Goal: Communication & Community: Answer question/provide support

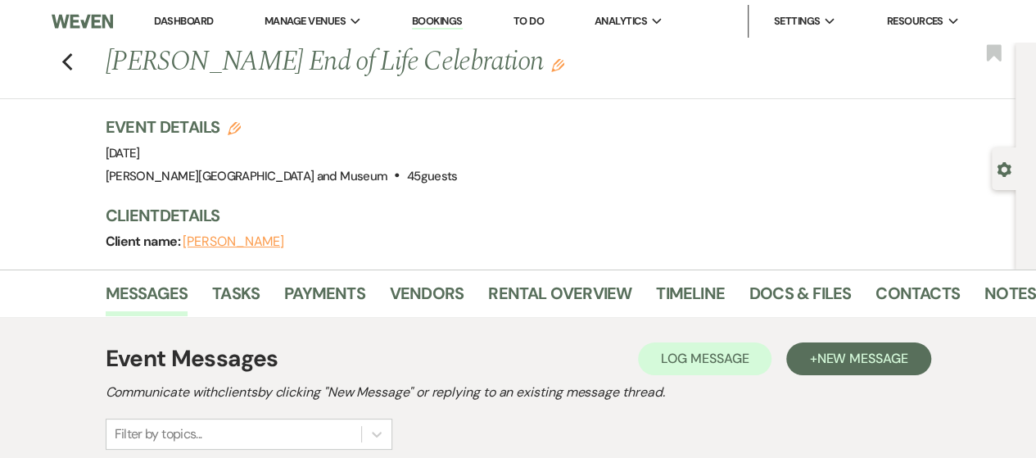
click at [197, 20] on link "Dashboard" at bounding box center [183, 21] width 59 height 14
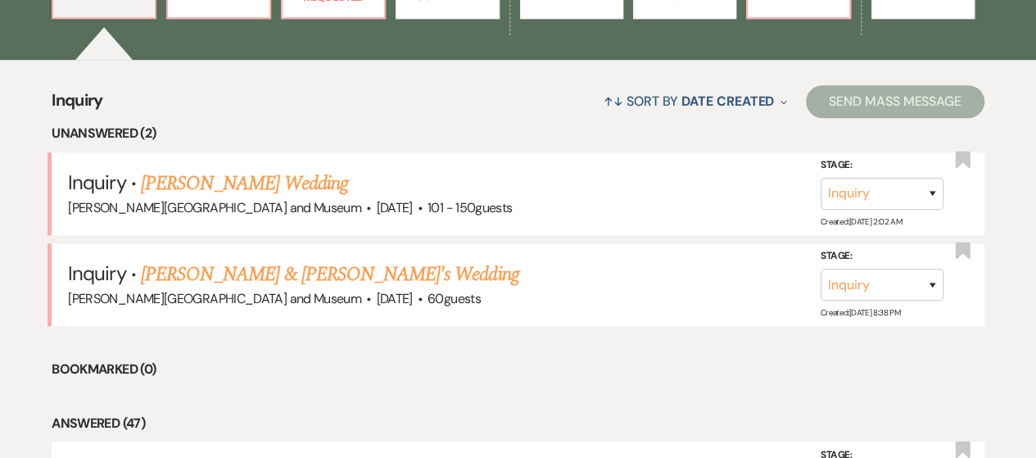
scroll to position [655, 0]
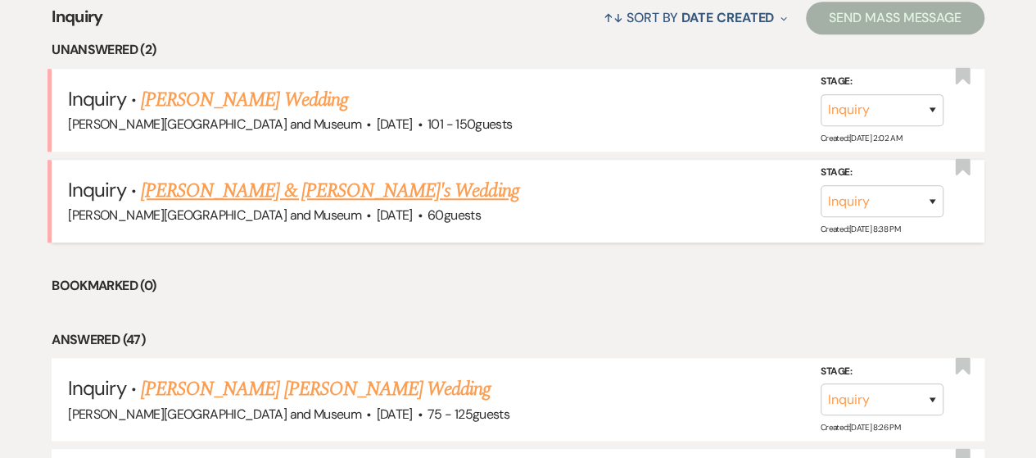
click at [236, 196] on link "[PERSON_NAME] & [PERSON_NAME]'s Wedding" at bounding box center [330, 190] width 378 height 29
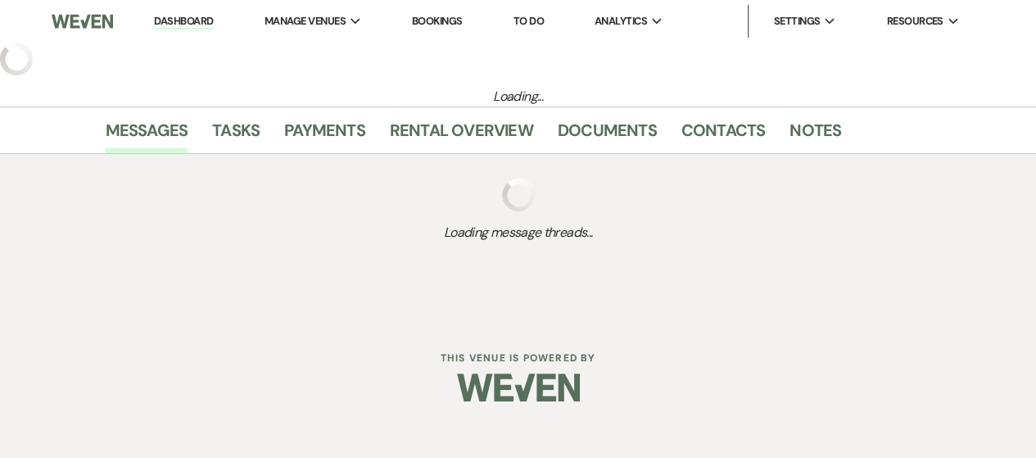
select select "5"
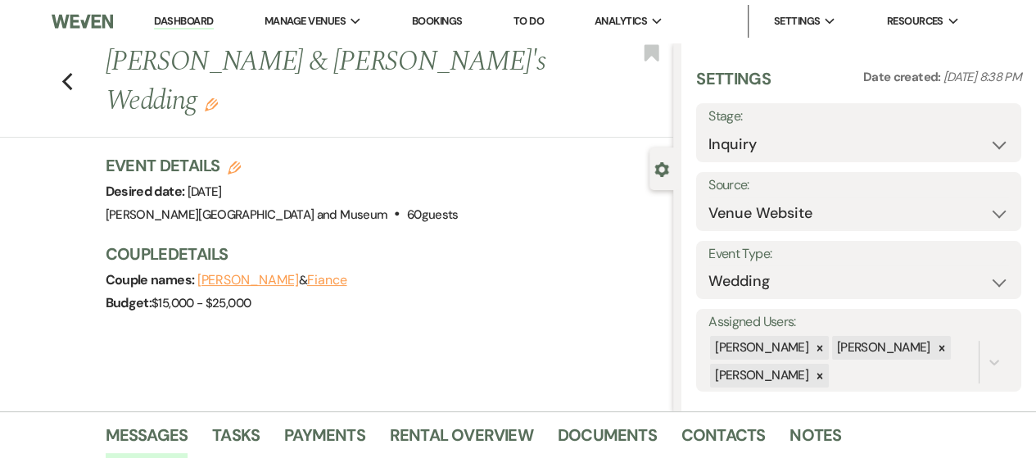
click at [179, 27] on link "Dashboard" at bounding box center [183, 22] width 59 height 16
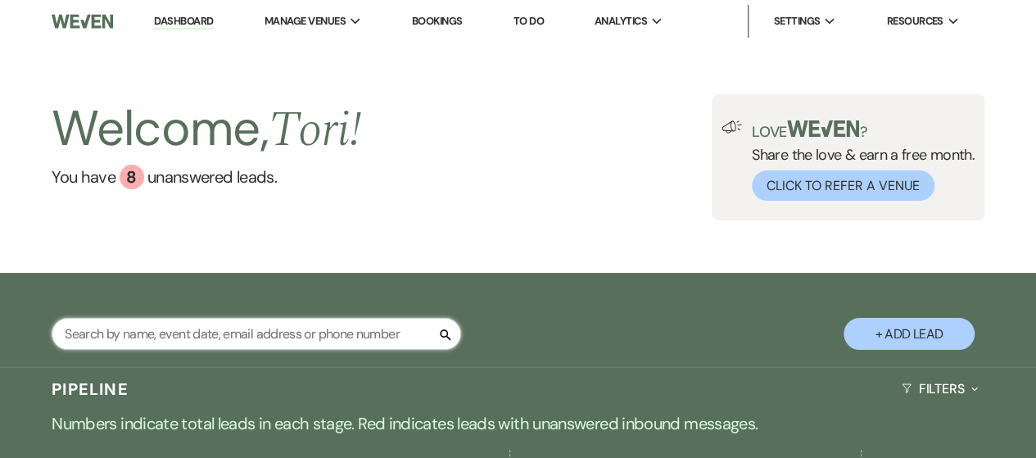
click at [110, 340] on input "text" at bounding box center [256, 334] width 409 height 32
type input "[PERSON_NAME]"
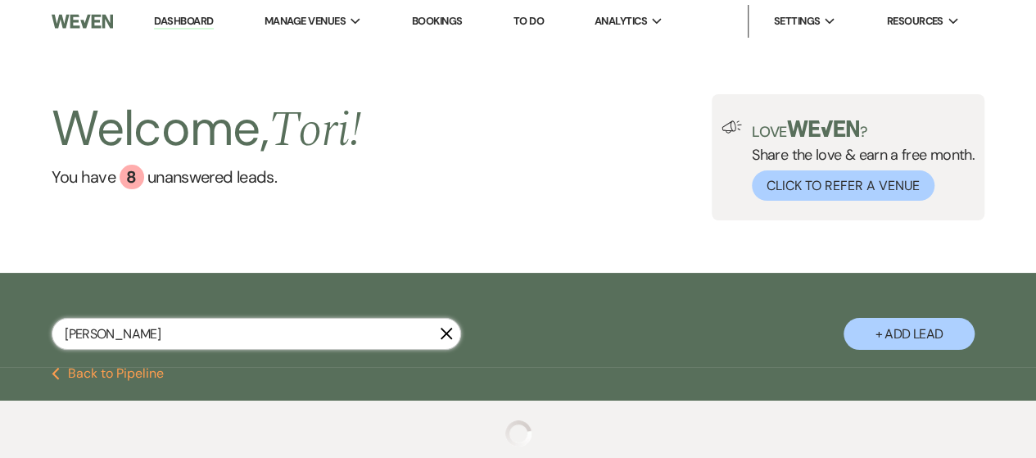
select select "8"
select select "5"
select select "8"
select select "10"
select select "8"
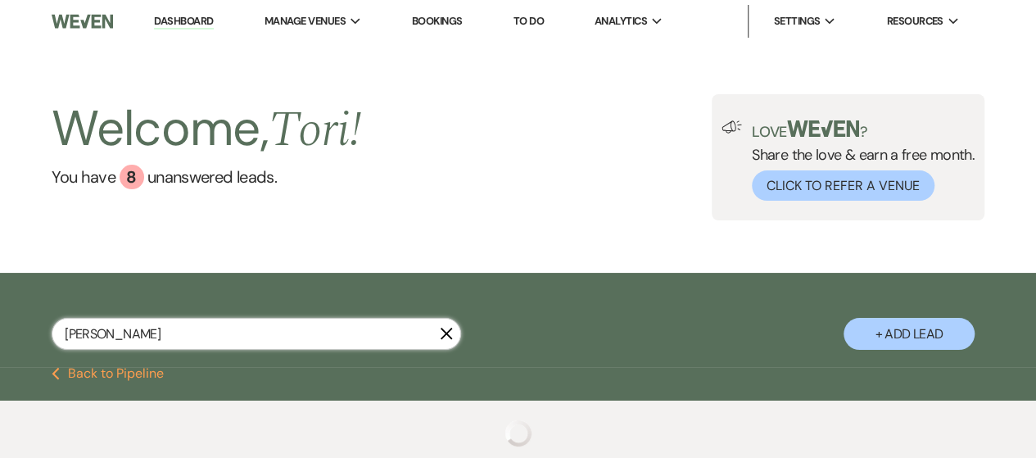
select select "5"
select select "8"
select select "5"
select select "8"
select select "5"
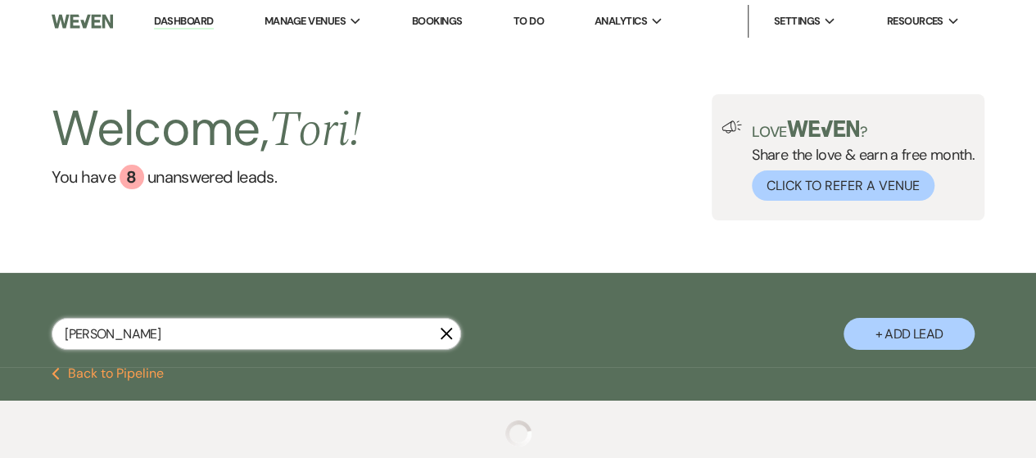
select select "8"
select select "5"
select select "8"
select select "5"
select select "8"
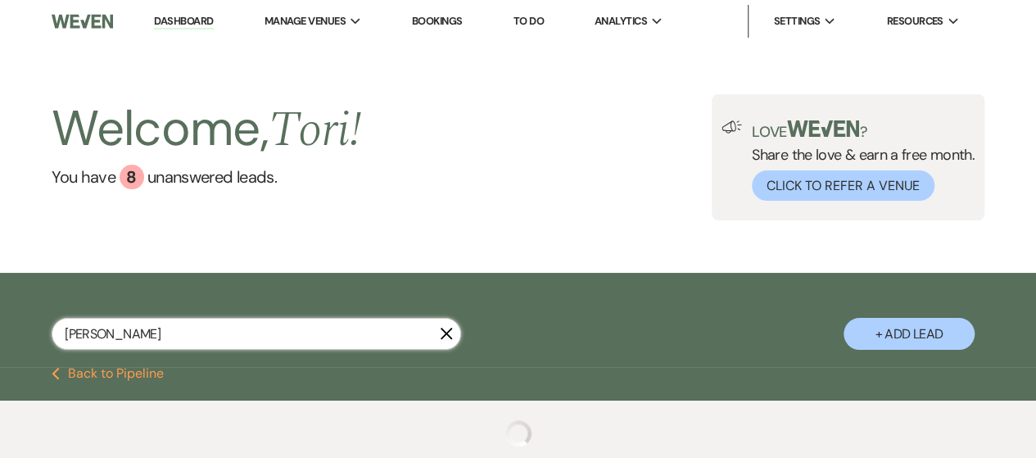
select select "5"
select select "8"
select select "6"
select select "8"
select select "5"
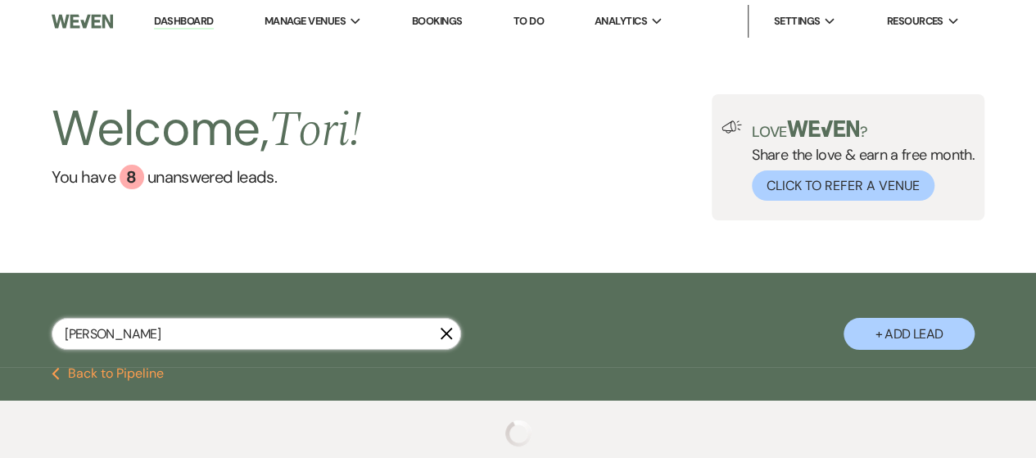
select select "8"
select select "5"
select select "8"
select select "5"
select select "8"
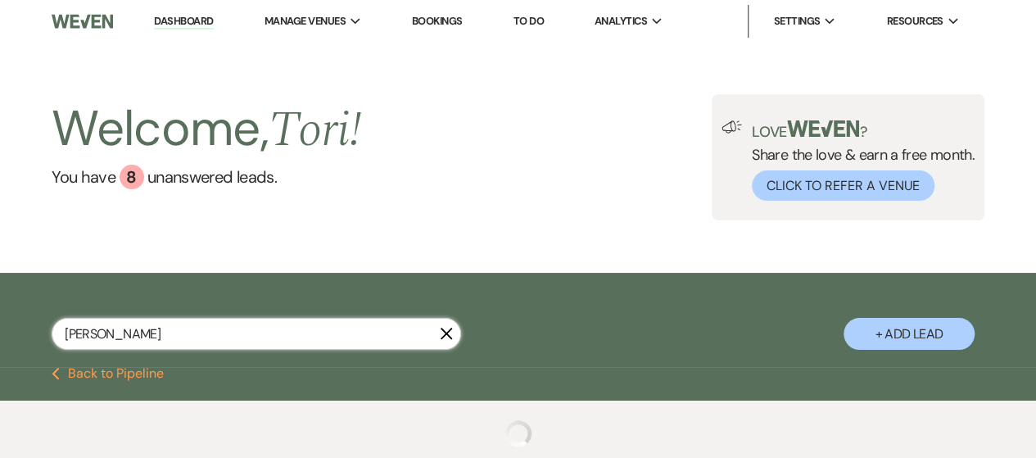
select select "5"
select select "8"
select select "5"
select select "8"
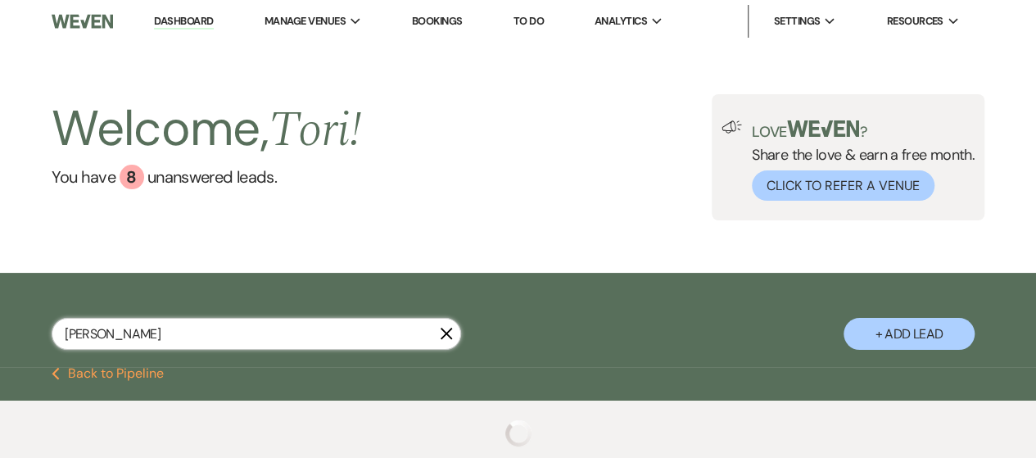
select select "2"
select select "8"
select select "2"
select select "8"
select select "2"
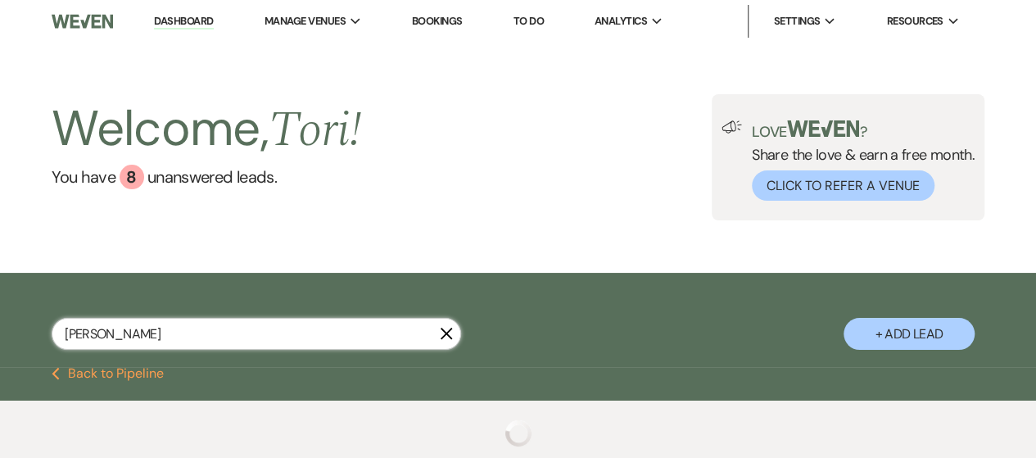
select select "8"
select select "2"
select select "8"
select select "2"
select select "8"
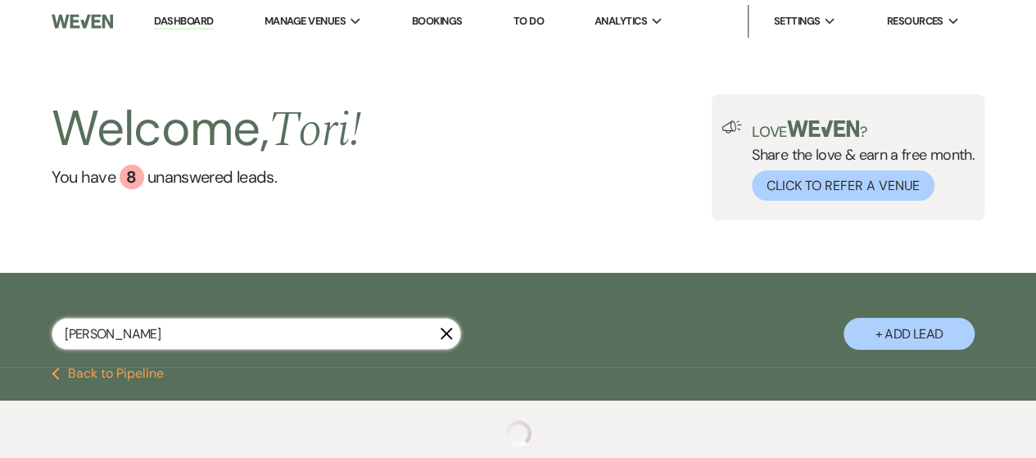
select select "2"
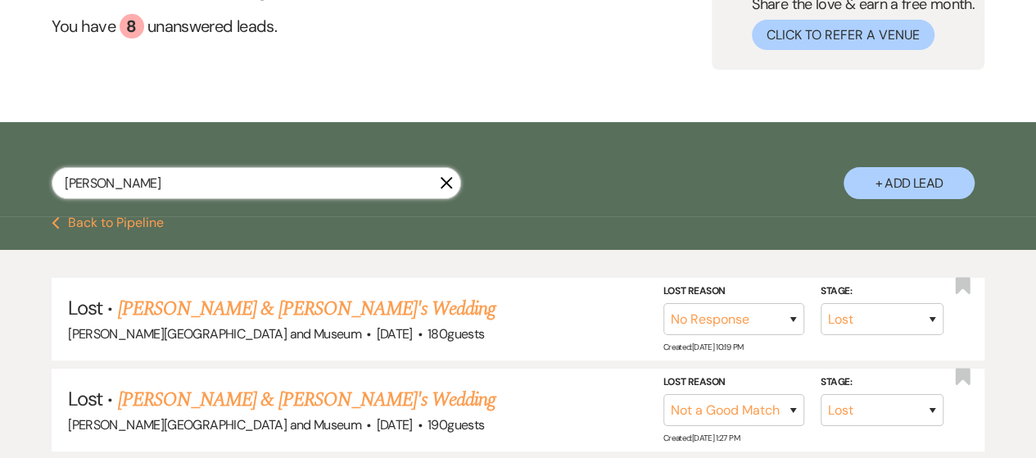
scroll to position [120, 0]
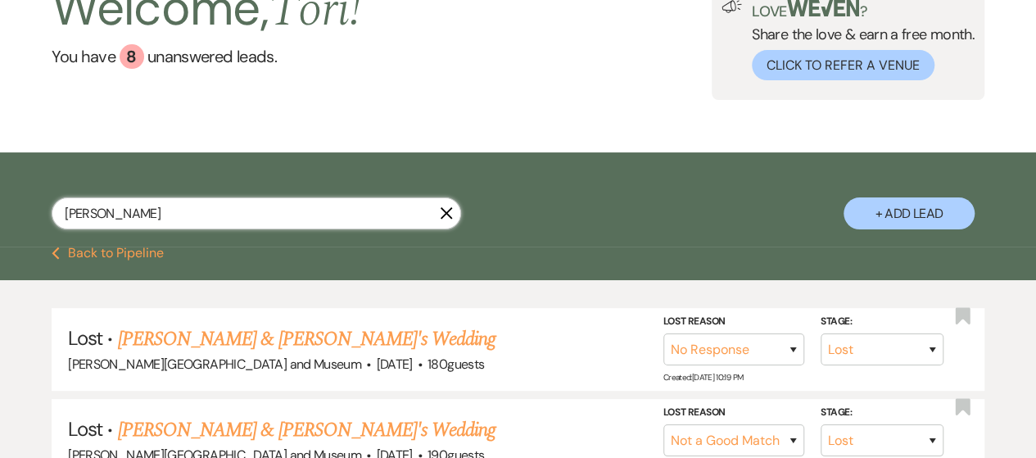
drag, startPoint x: 112, startPoint y: 215, endPoint x: 25, endPoint y: 210, distance: 86.9
click at [25, 210] on div "[PERSON_NAME] + Add Lead" at bounding box center [518, 201] width 1036 height 83
type input "[PERSON_NAME]"
select select "8"
select select "5"
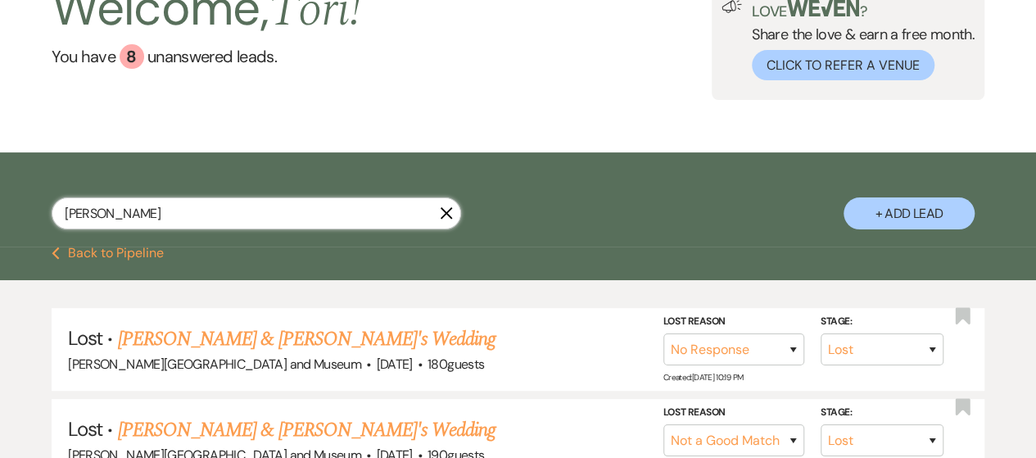
select select "8"
select select "5"
select select "8"
select select "5"
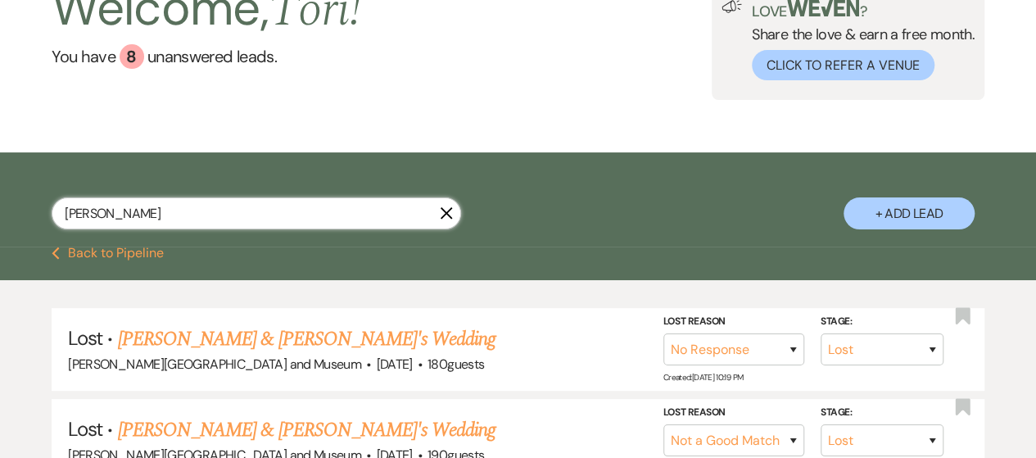
select select "8"
select select "4"
select select "8"
select select "5"
select select "8"
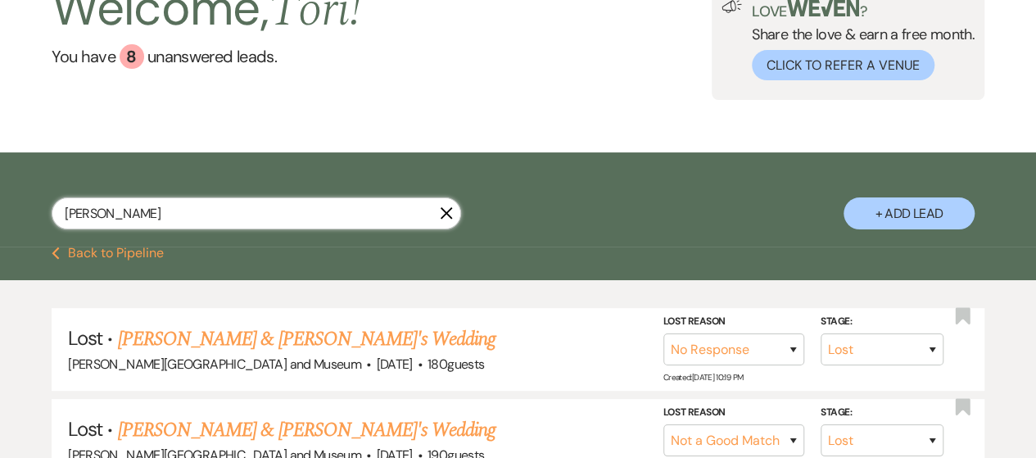
select select "7"
select select "8"
select select "6"
select select "8"
select select "1"
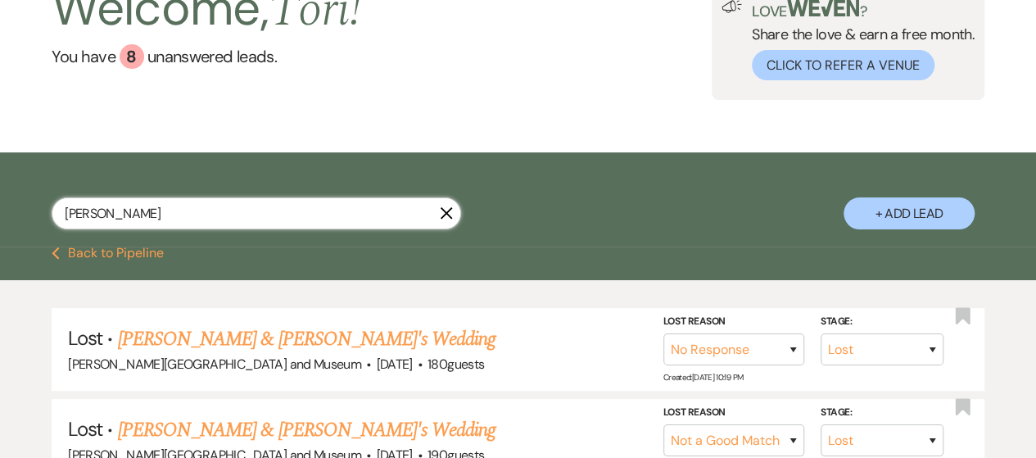
select select "8"
select select "5"
select select "8"
select select "10"
select select "8"
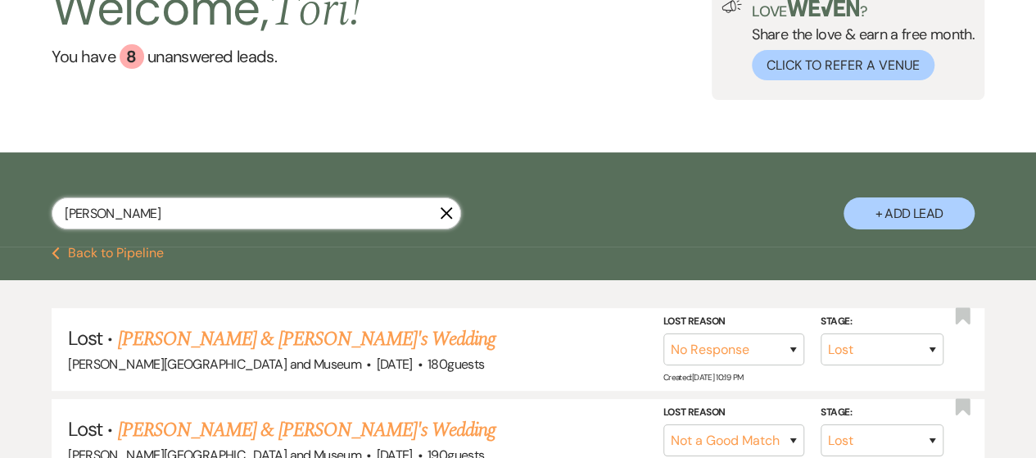
select select "5"
select select "8"
select select "10"
select select "8"
select select "5"
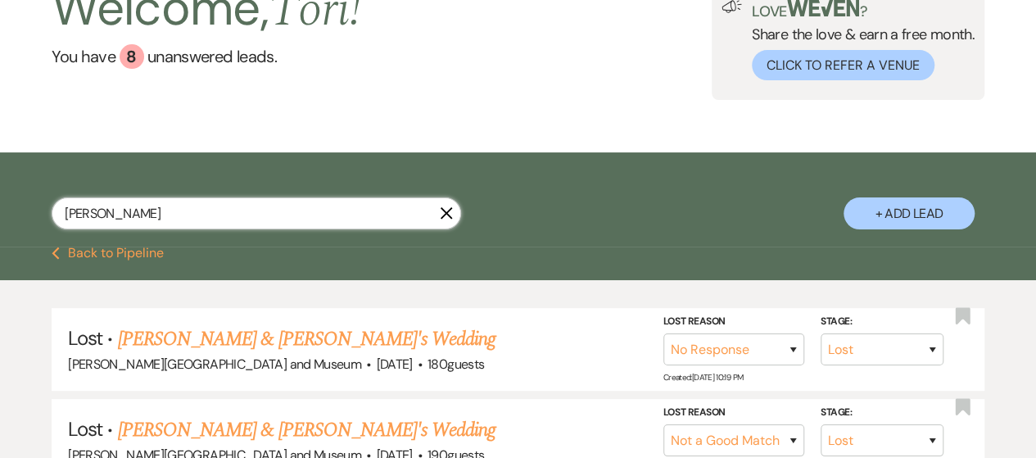
select select "8"
select select "6"
select select "8"
select select "5"
select select "8"
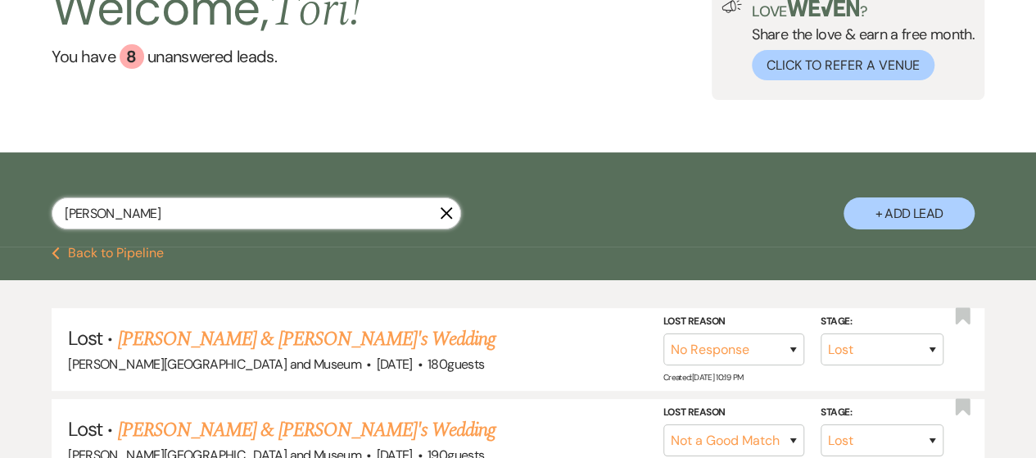
select select "10"
select select "8"
select select "6"
select select "8"
select select "5"
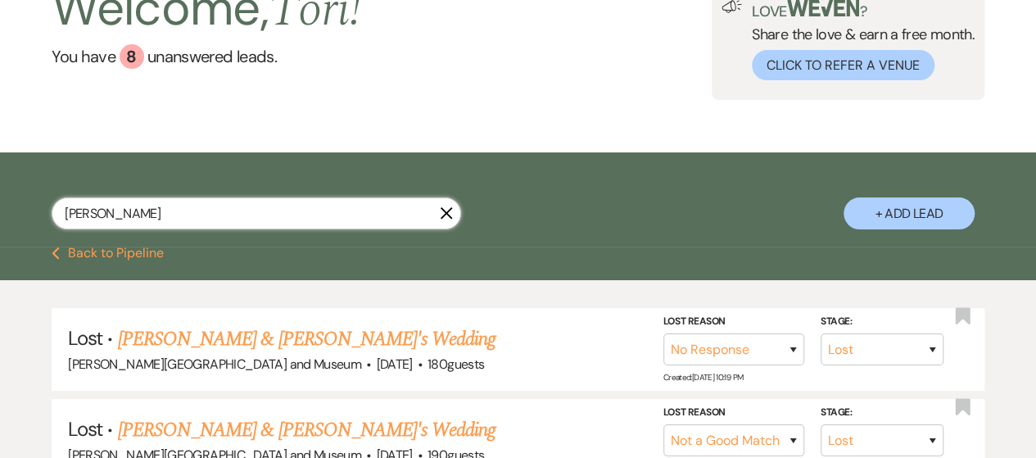
select select "8"
select select "5"
select select "8"
select select "10"
select select "8"
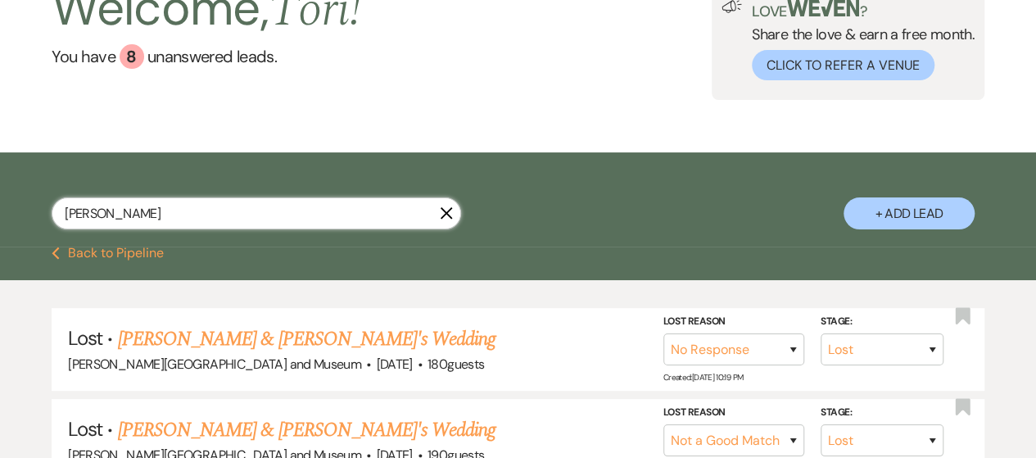
select select "10"
select select "8"
select select "5"
select select "8"
select select "10"
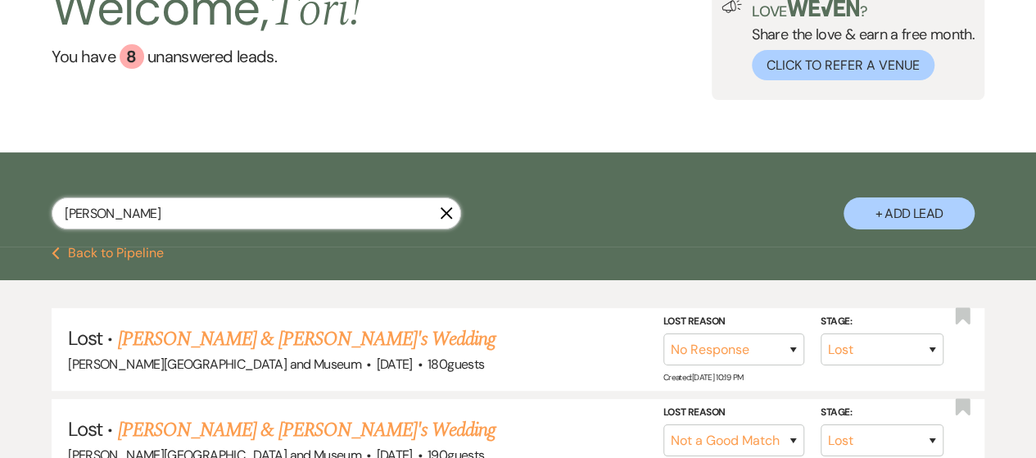
select select "8"
select select "7"
select select "8"
select select "4"
select select "8"
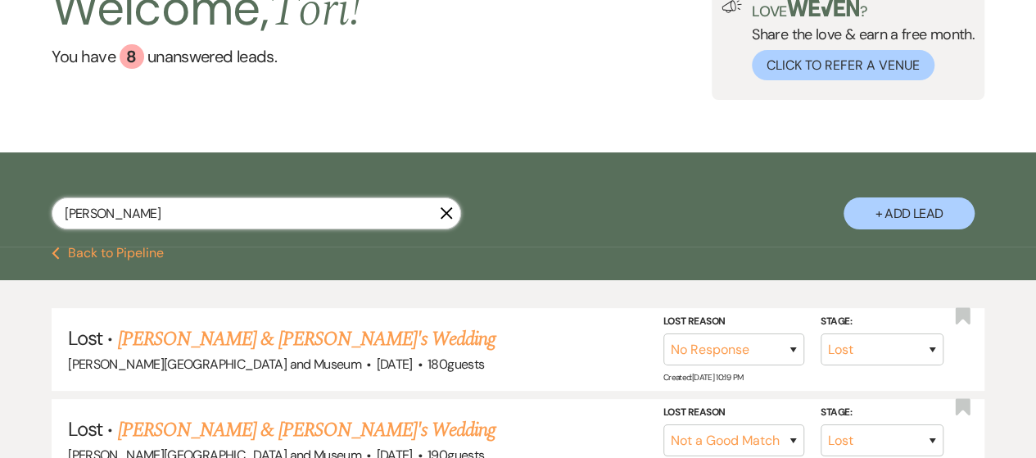
select select "6"
select select "8"
select select "5"
select select "8"
select select "5"
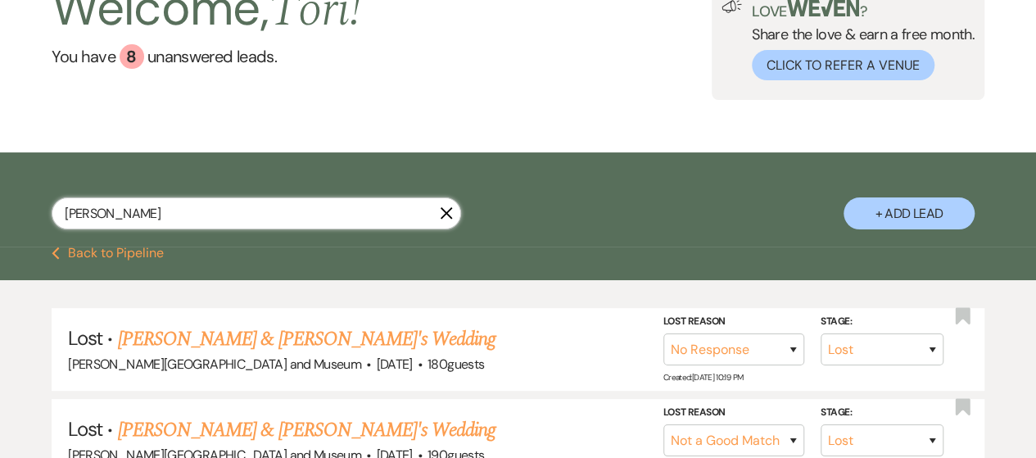
select select "8"
select select "6"
select select "8"
select select "5"
select select "8"
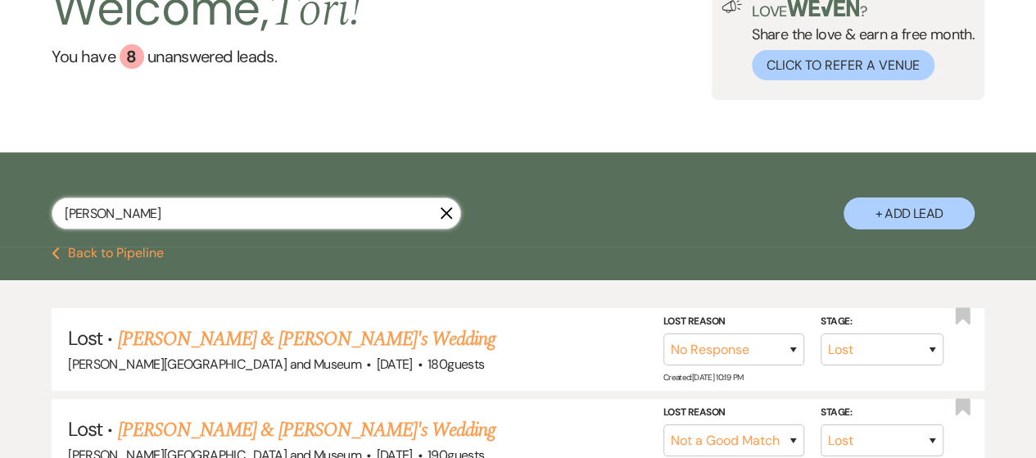
select select "5"
select select "8"
select select "5"
select select "8"
select select "10"
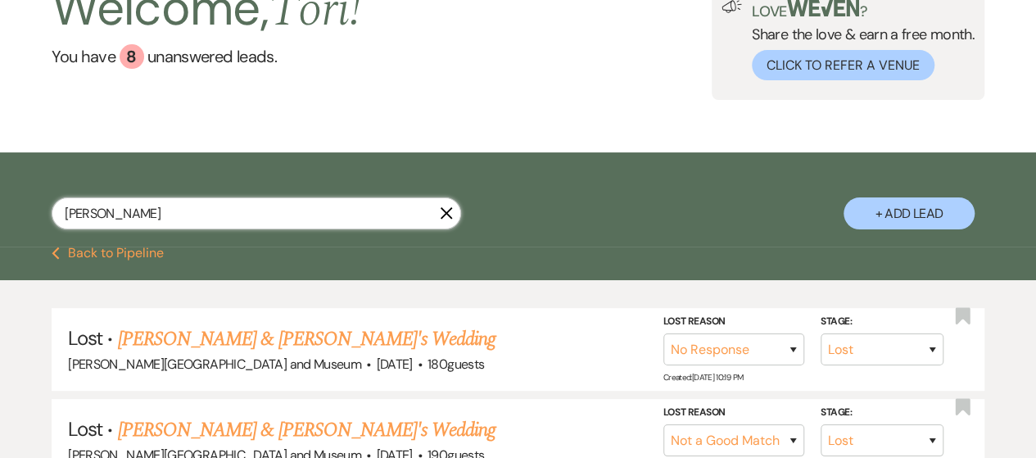
select select "8"
select select "5"
select select "8"
select select "10"
select select "8"
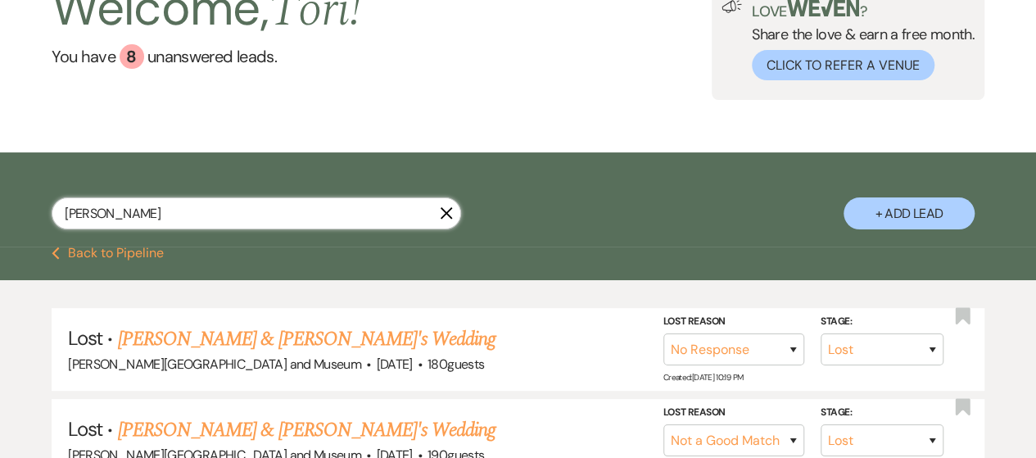
select select "6"
select select "8"
select select "5"
select select "8"
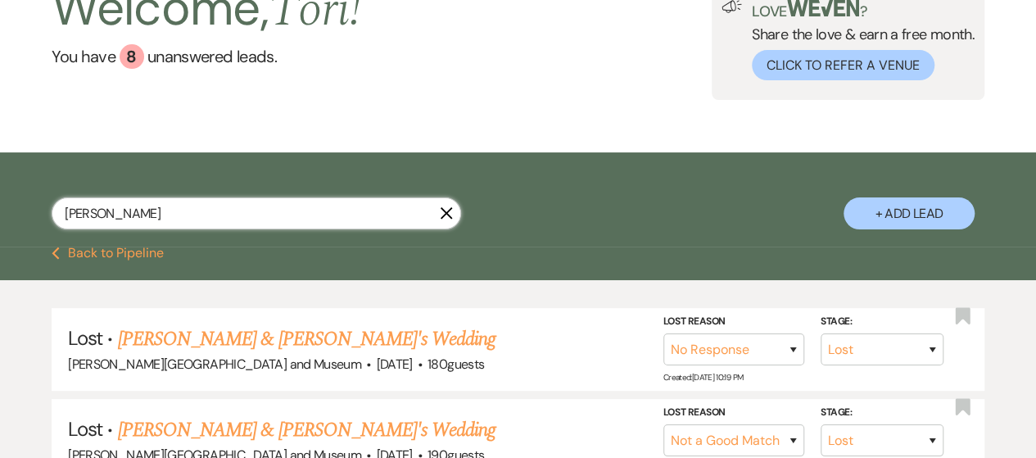
select select "10"
select select "8"
select select "5"
select select "8"
select select "5"
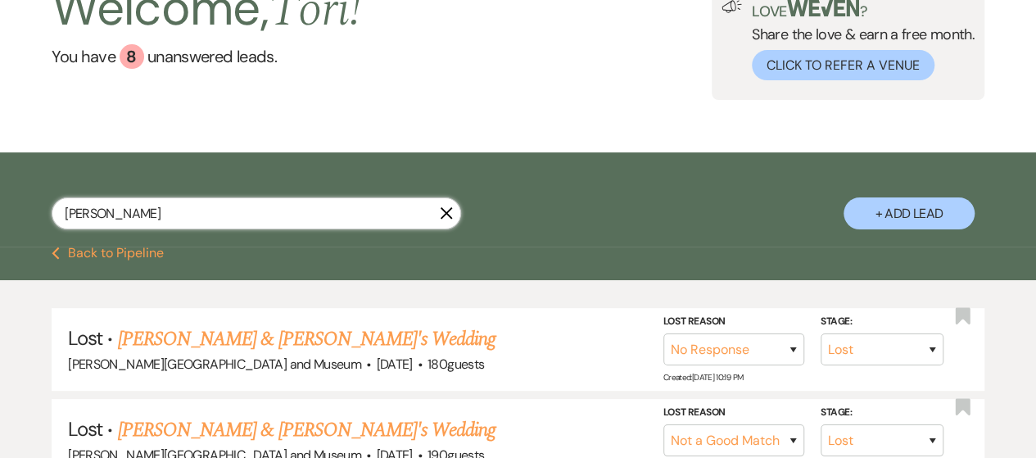
select select "8"
select select "5"
select select "8"
select select "5"
select select "8"
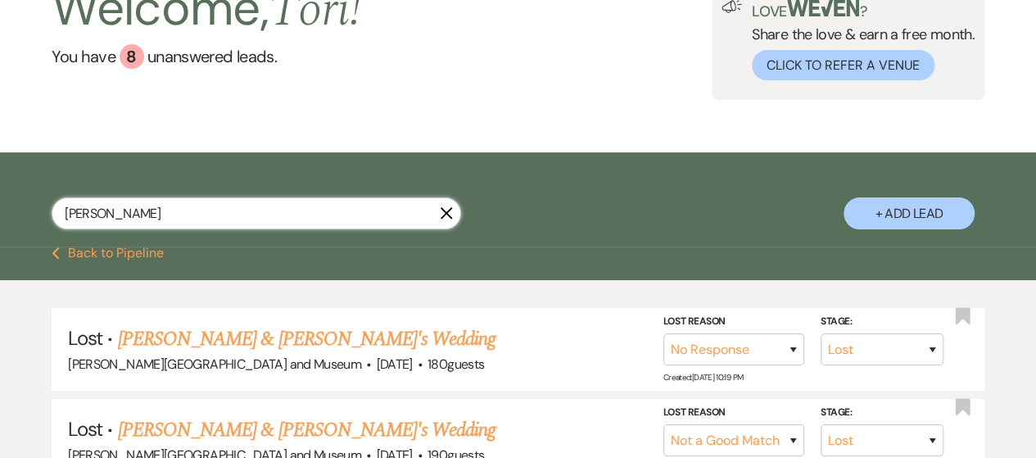
select select "5"
select select "8"
select select "5"
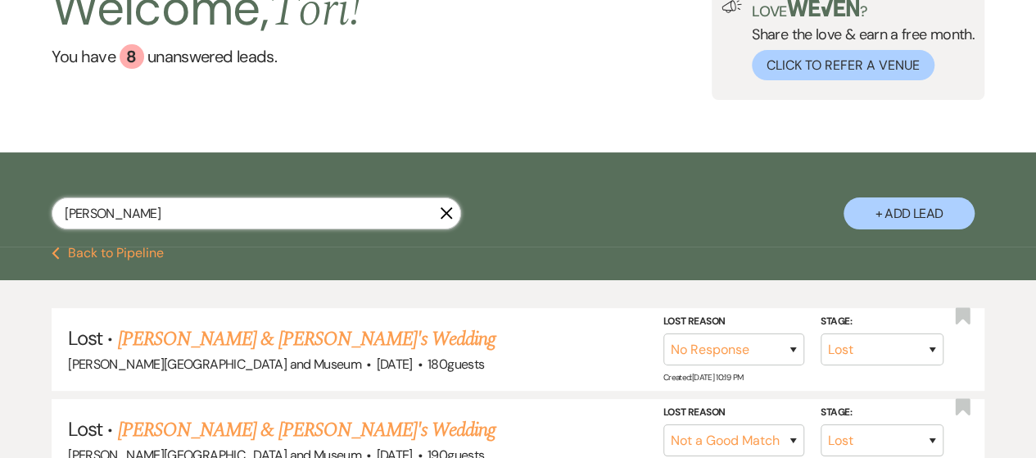
select select "8"
select select "5"
select select "8"
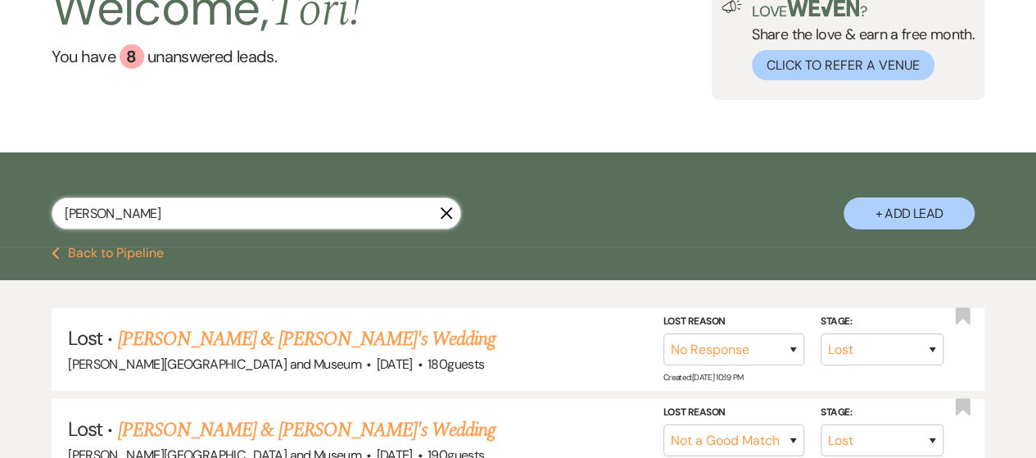
select select "8"
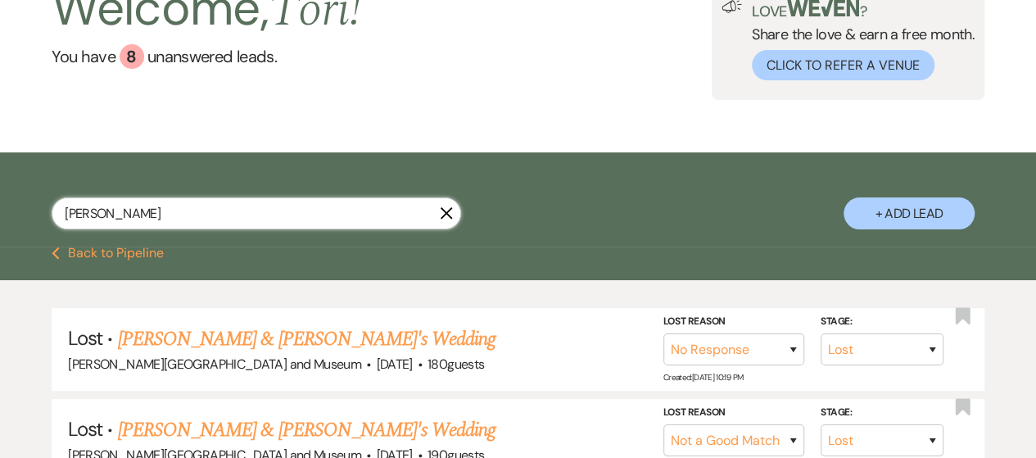
select select "8"
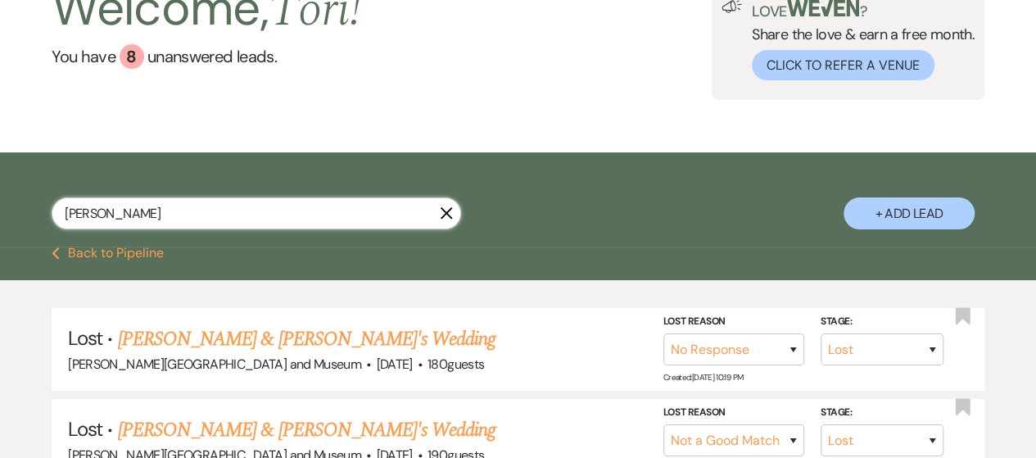
select select "8"
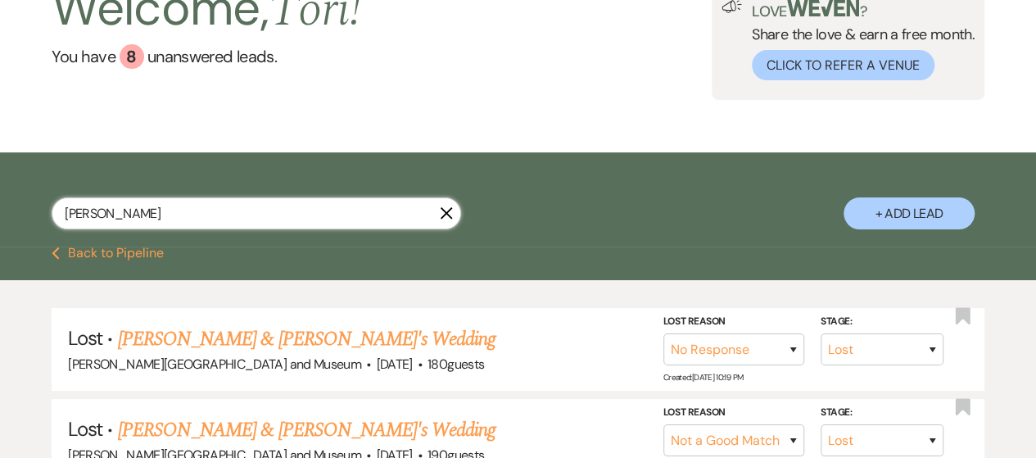
select select "2"
select select "8"
select select "2"
select select "8"
select select "2"
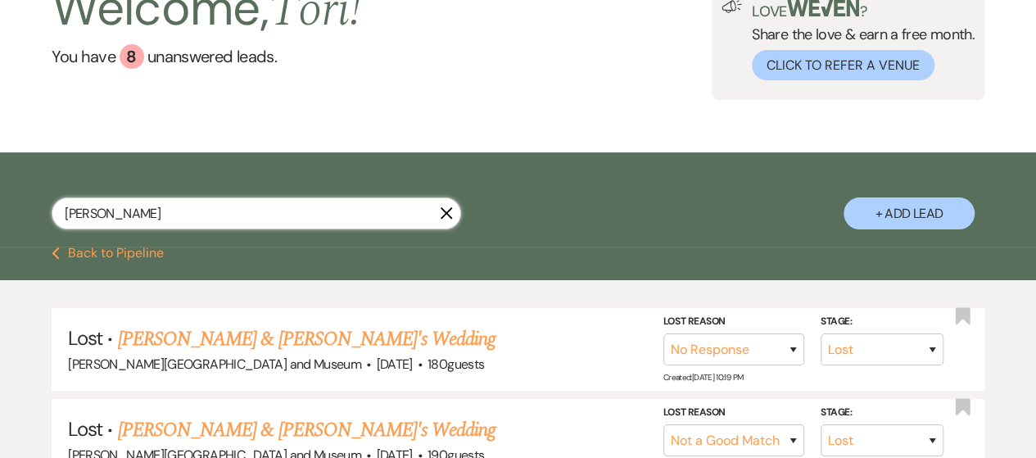
select select "8"
select select "2"
select select "8"
select select "2"
select select "8"
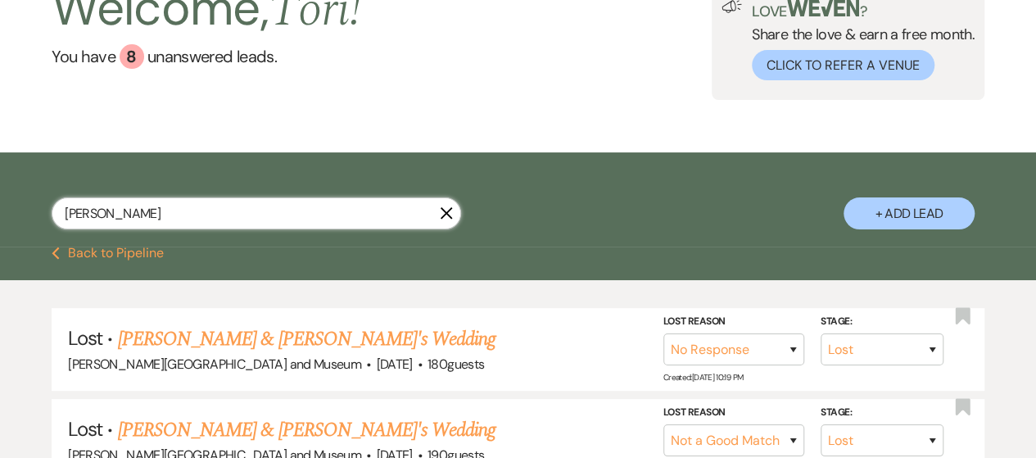
select select "2"
select select "8"
select select "2"
select select "8"
select select "2"
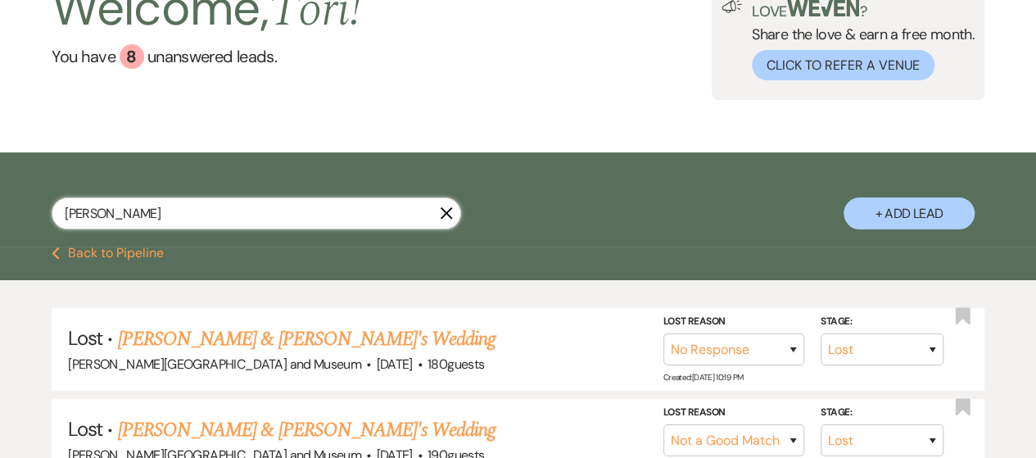
select select "8"
select select "2"
select select "8"
select select "2"
select select "8"
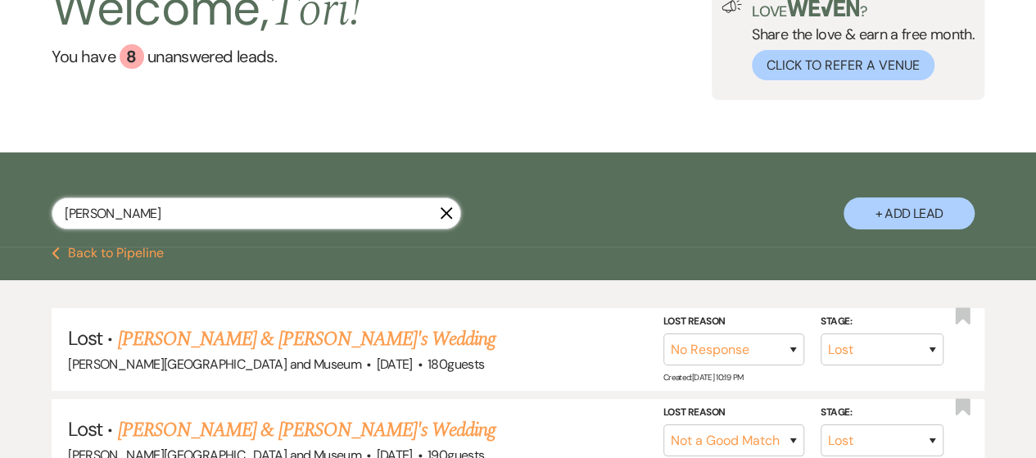
select select "2"
select select "8"
select select "2"
select select "8"
select select "2"
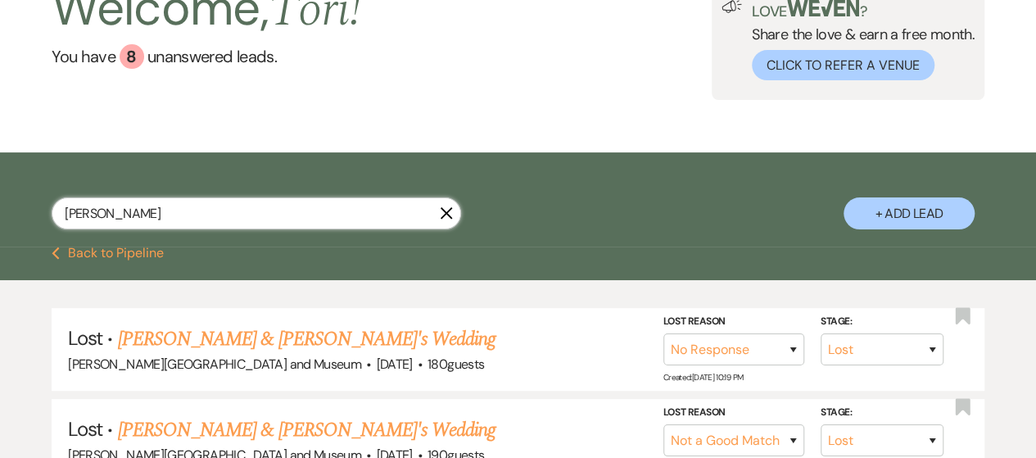
select select "8"
select select "2"
select select "8"
select select "2"
select select "8"
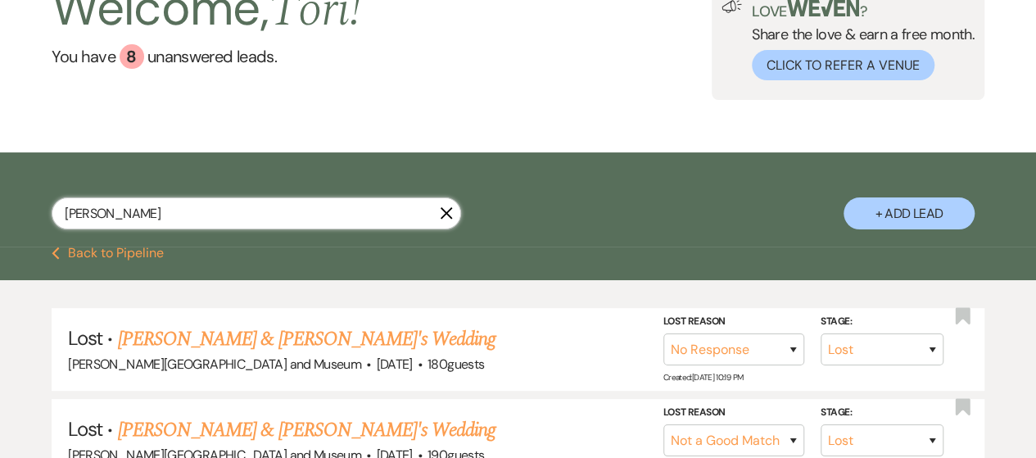
select select "2"
select select "8"
select select "2"
select select "8"
select select "2"
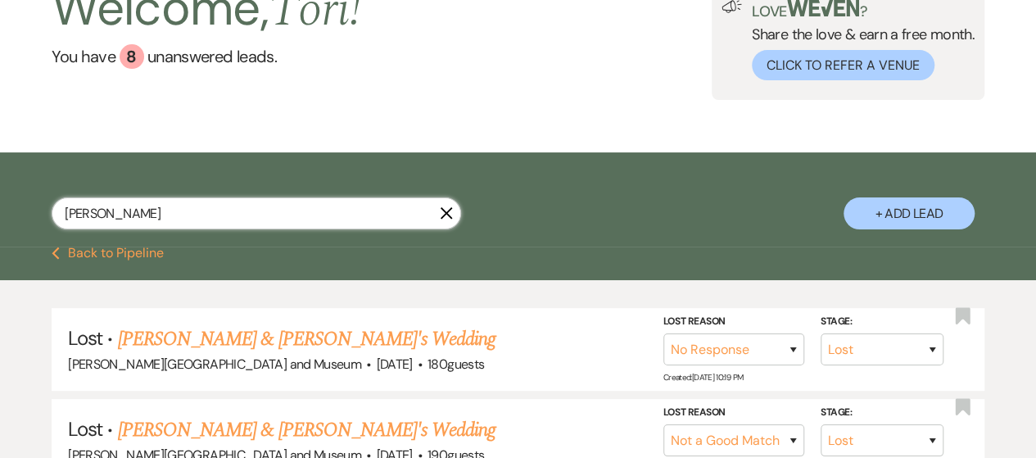
select select "8"
select select "2"
select select "8"
select select "2"
select select "8"
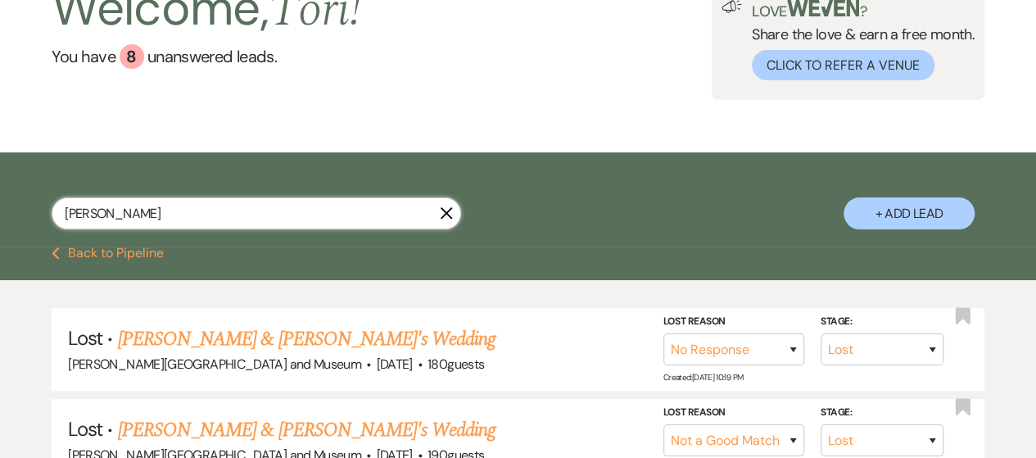
select select "2"
select select "8"
select select "2"
select select "8"
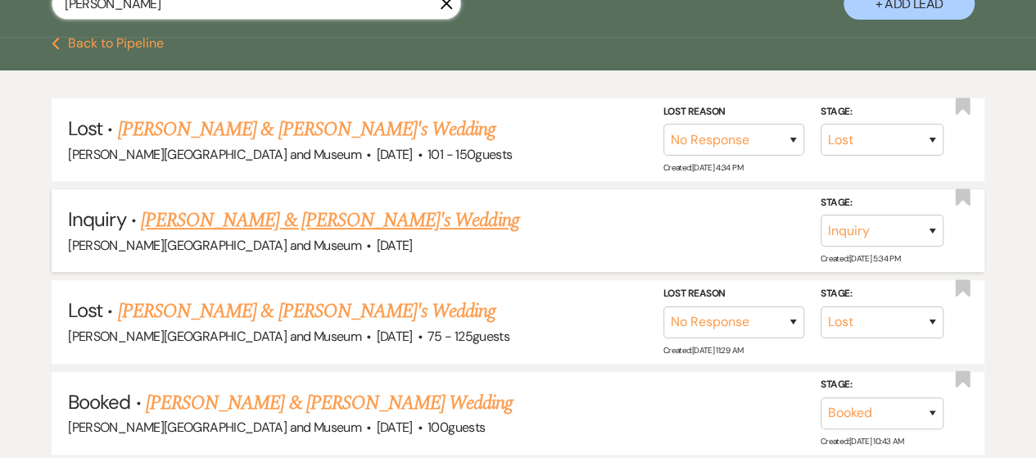
scroll to position [366, 0]
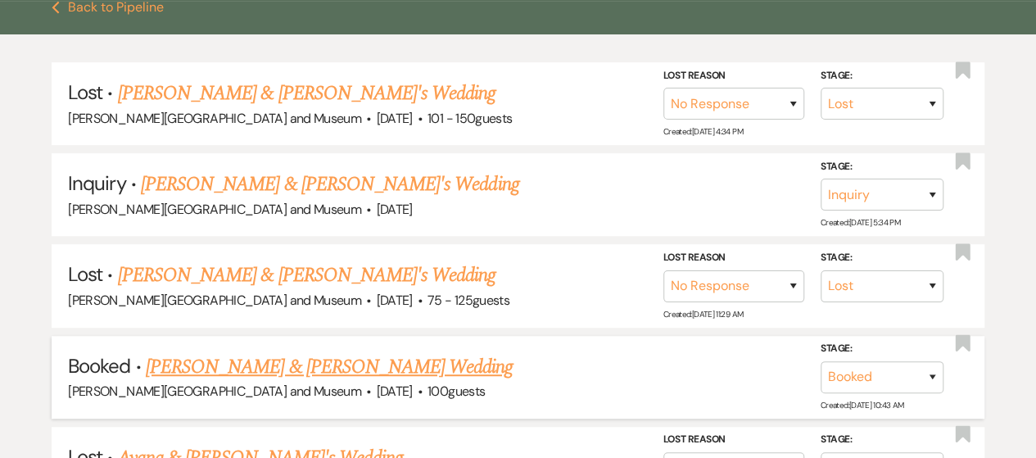
click at [226, 366] on link "[PERSON_NAME] & [PERSON_NAME] Wedding" at bounding box center [329, 366] width 367 height 29
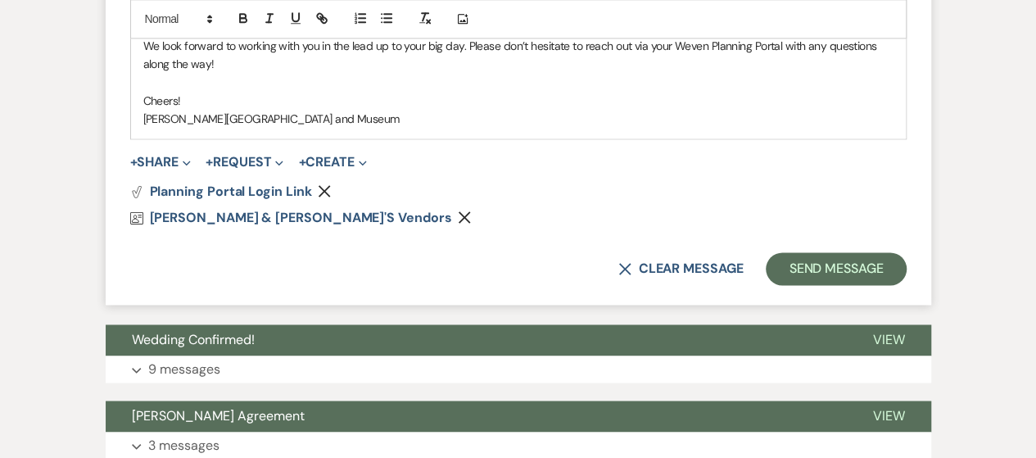
scroll to position [1267, 0]
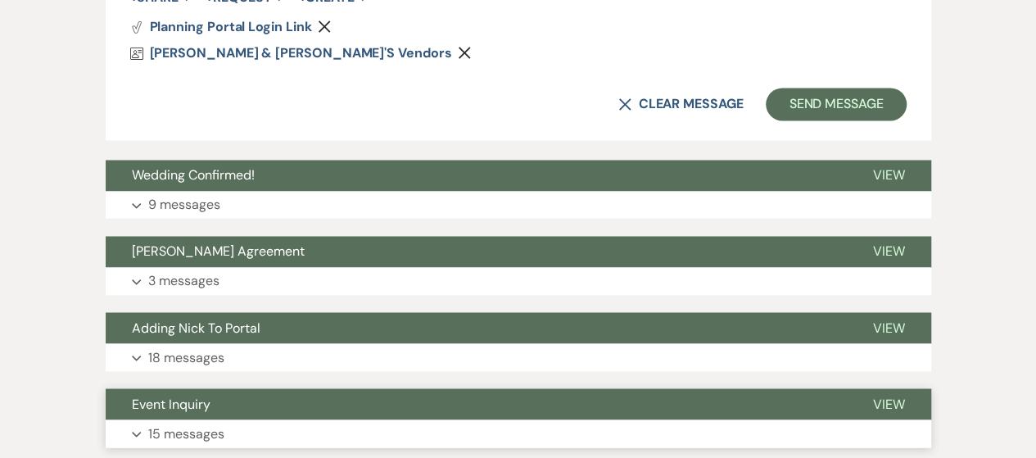
click at [216, 422] on p "15 messages" at bounding box center [186, 432] width 76 height 21
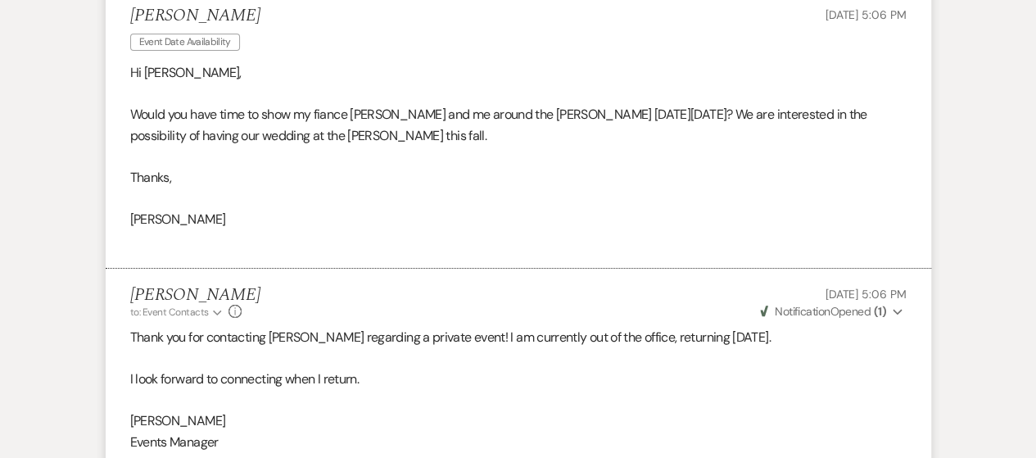
scroll to position [0, 0]
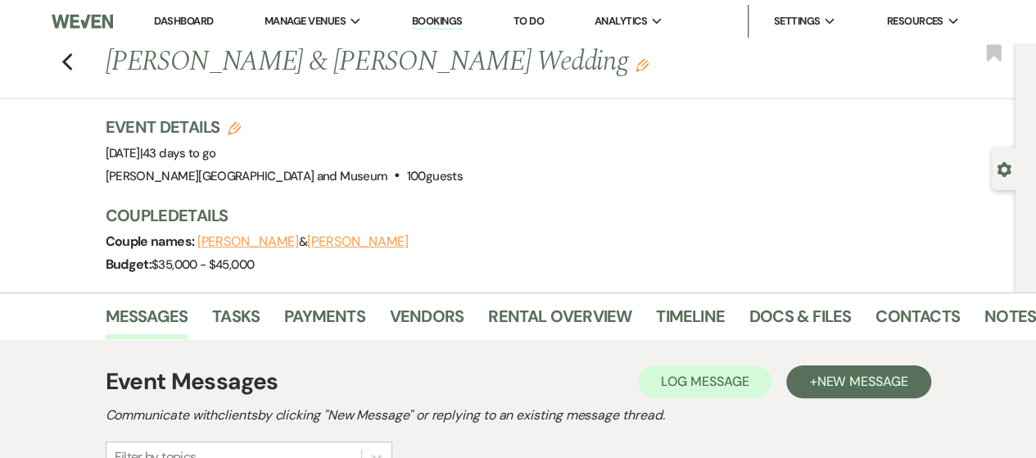
drag, startPoint x: 186, startPoint y: 22, endPoint x: 205, endPoint y: 24, distance: 18.9
click at [185, 22] on link "Dashboard" at bounding box center [183, 21] width 59 height 14
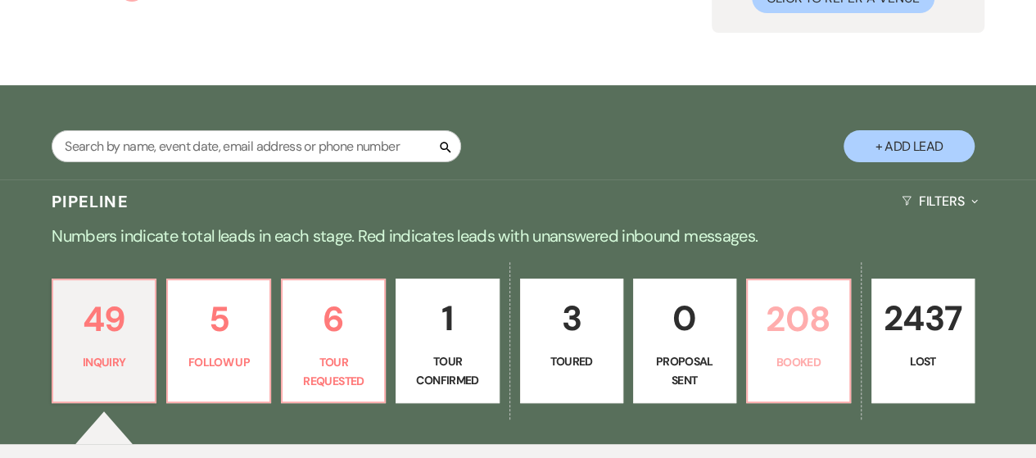
scroll to position [246, 0]
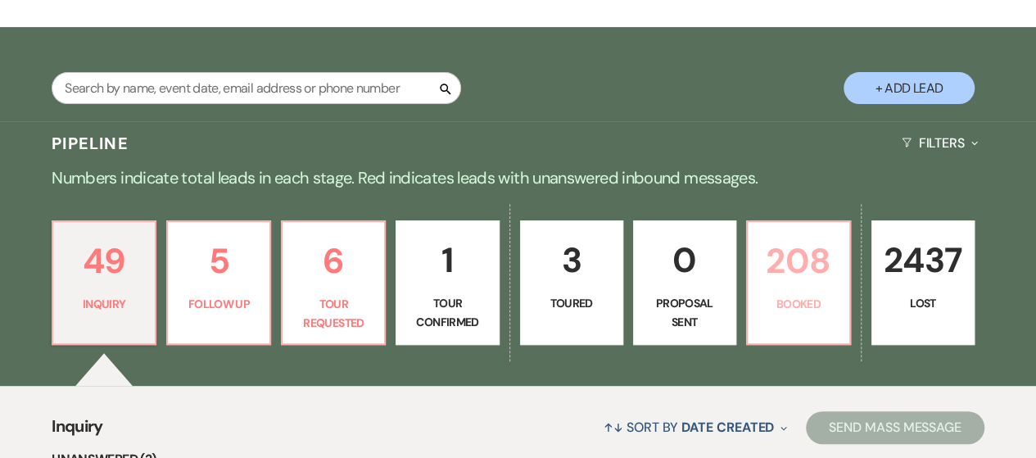
click at [811, 282] on p "208" at bounding box center [798, 260] width 82 height 55
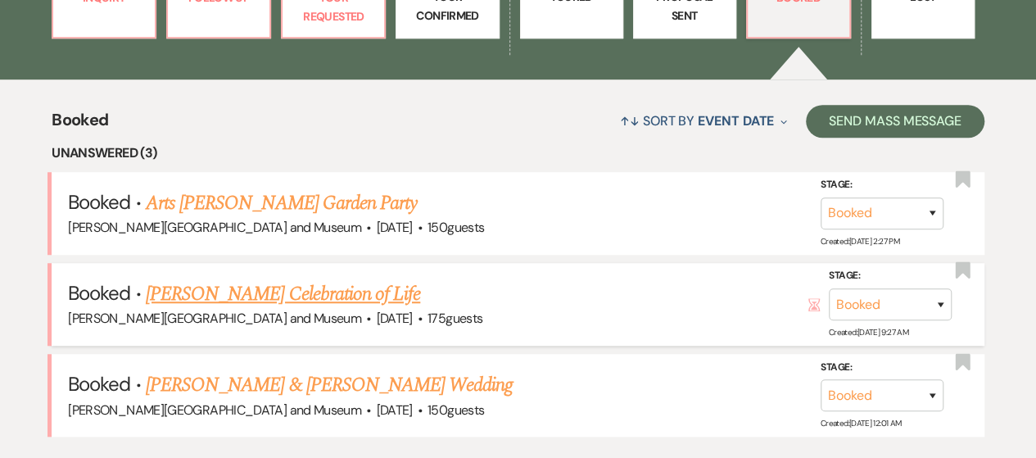
scroll to position [573, 0]
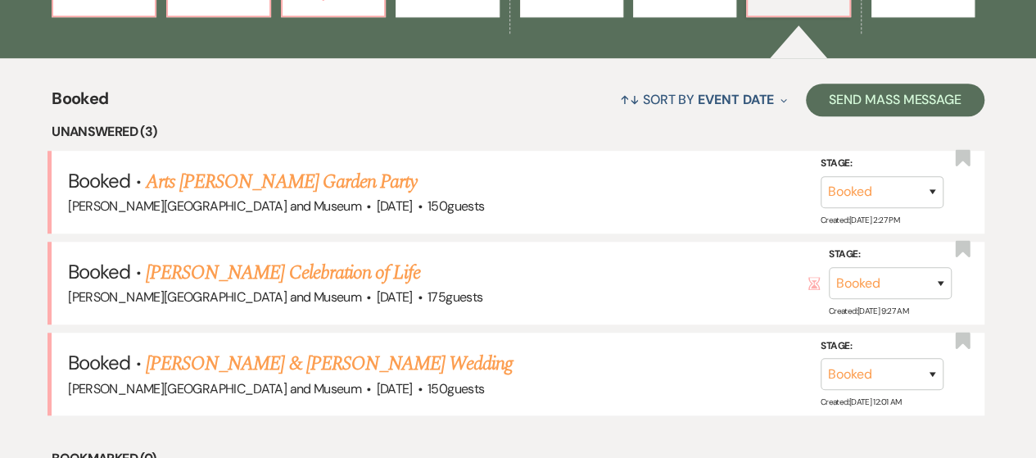
click at [268, 273] on link "[PERSON_NAME] Celebration of Life" at bounding box center [283, 272] width 274 height 29
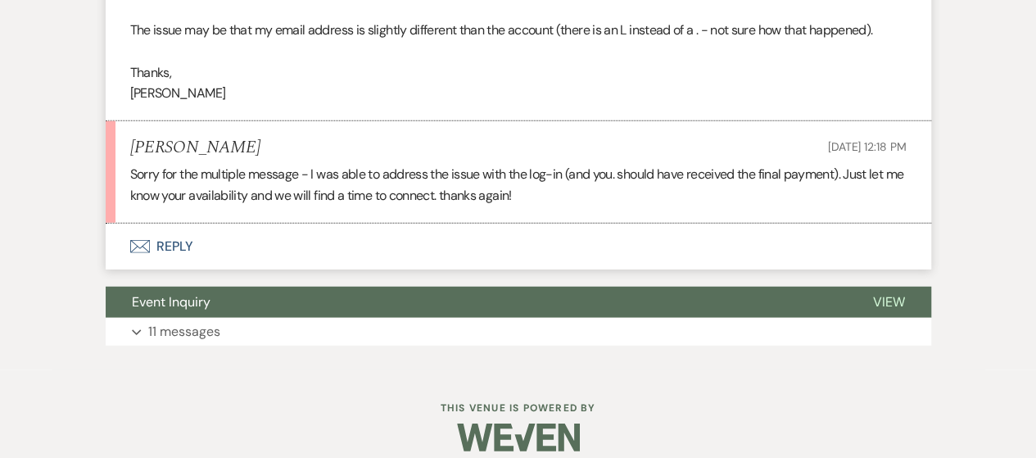
scroll to position [1990, 0]
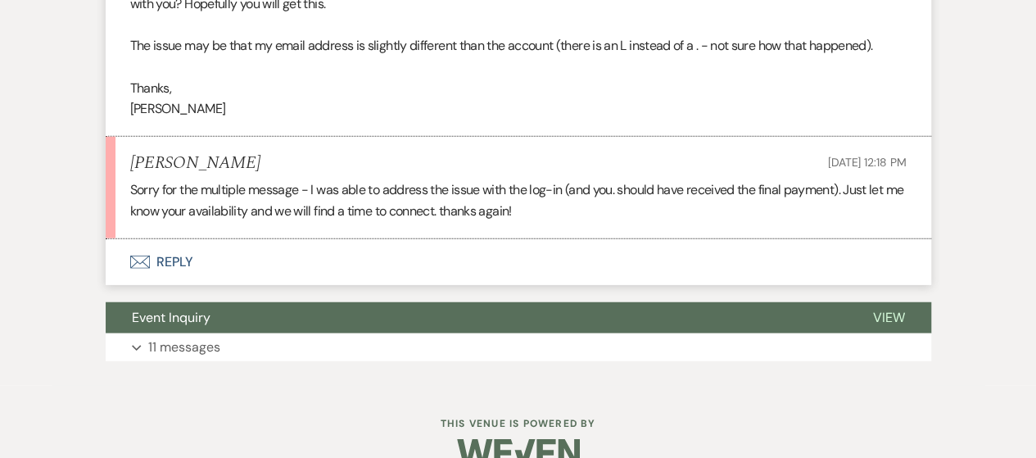
click at [154, 269] on button "Envelope Reply" at bounding box center [518, 262] width 825 height 46
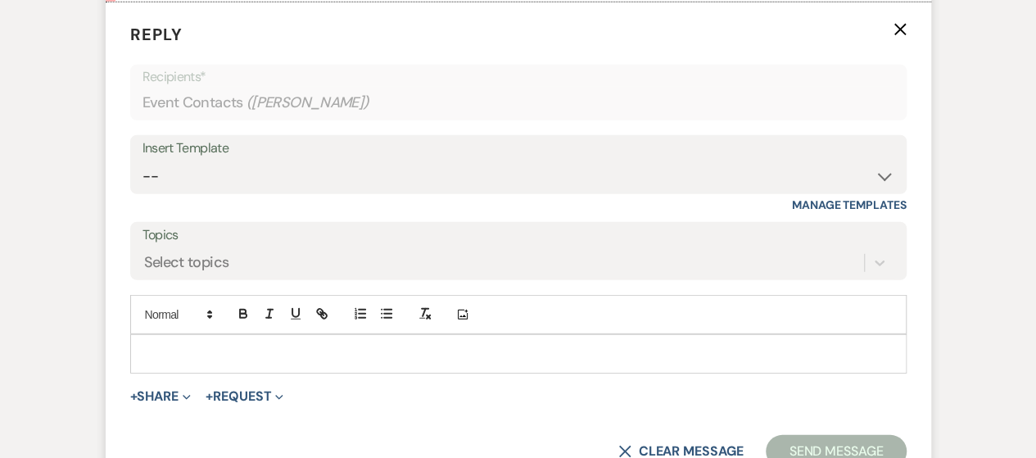
scroll to position [2240, 0]
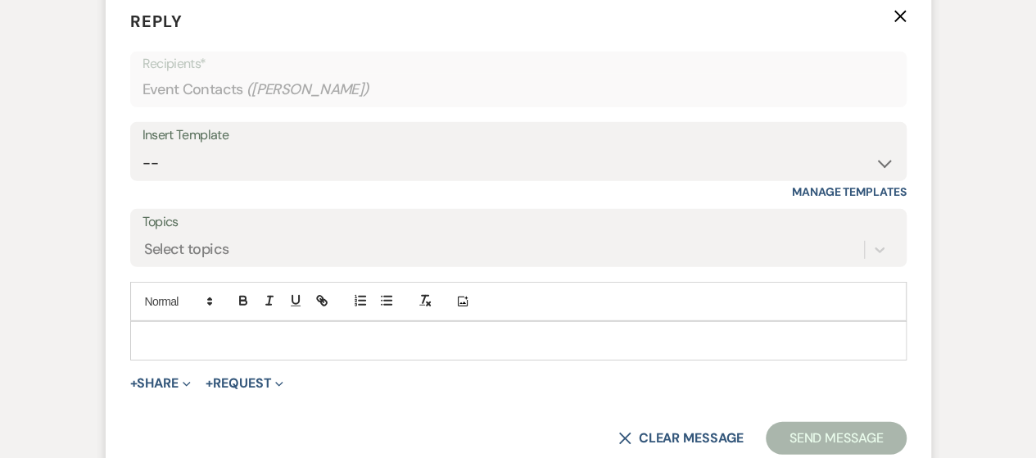
click at [184, 353] on div at bounding box center [518, 341] width 775 height 38
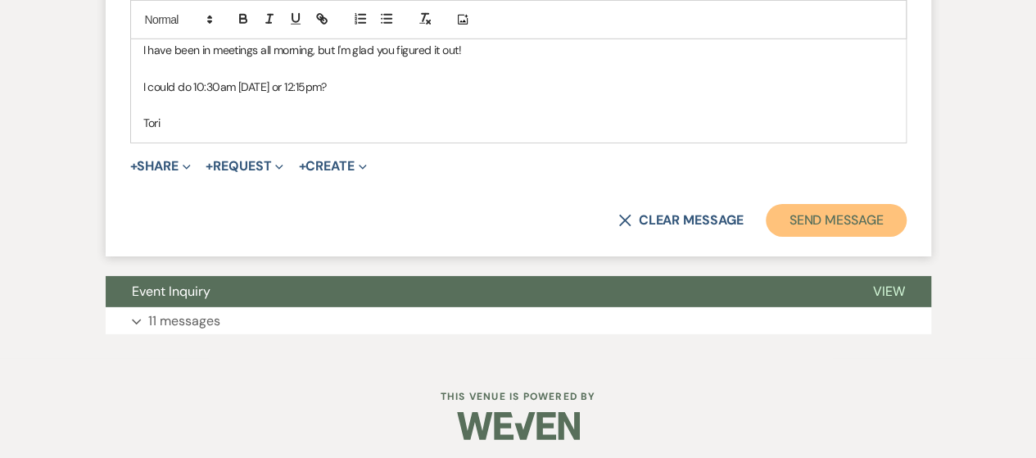
click at [824, 214] on button "Send Message" at bounding box center [835, 220] width 140 height 33
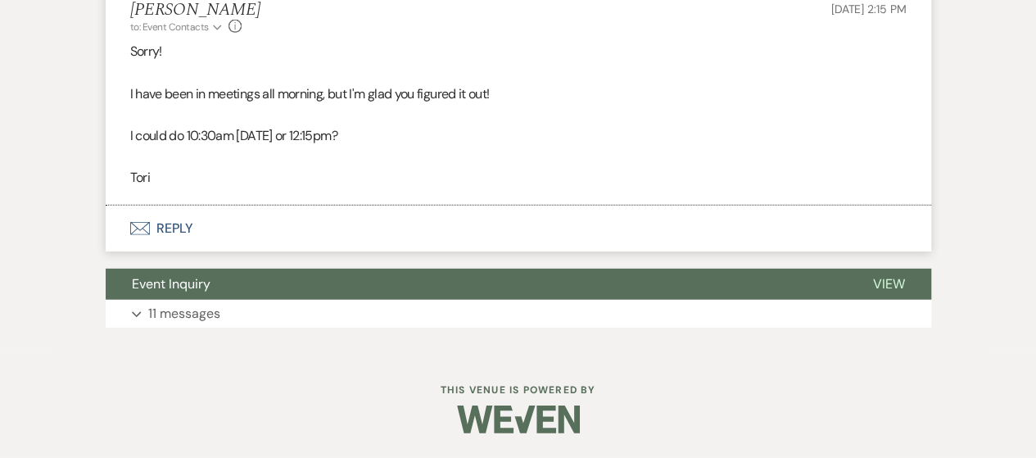
scroll to position [2242, 0]
